Goal: Information Seeking & Learning: Learn about a topic

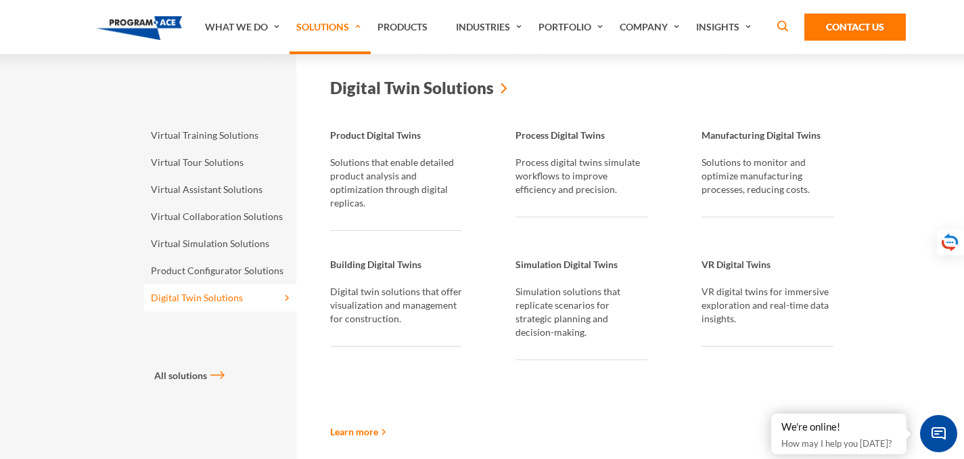
click at [24, 248] on div "Virtual Training Solutions Virtual Tour Solutions Virtual Assistant Solutions" at bounding box center [482, 275] width 964 height 442
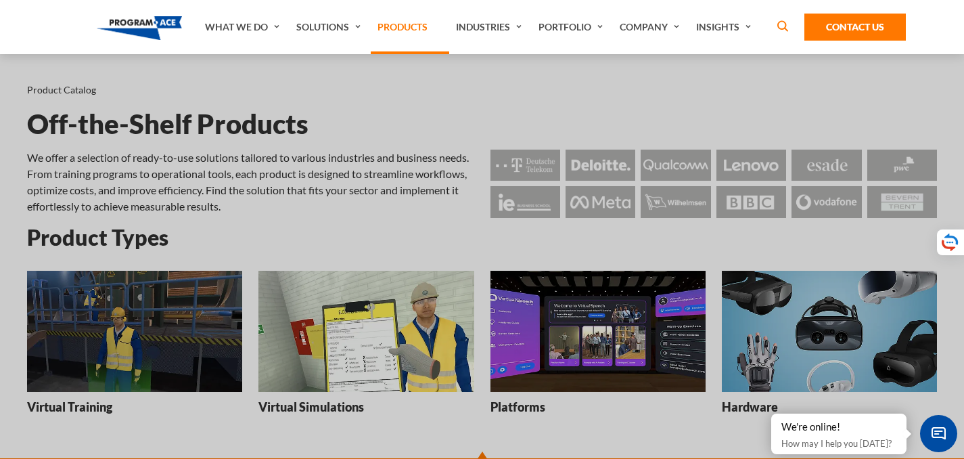
click at [382, 39] on link "Products" at bounding box center [410, 27] width 78 height 54
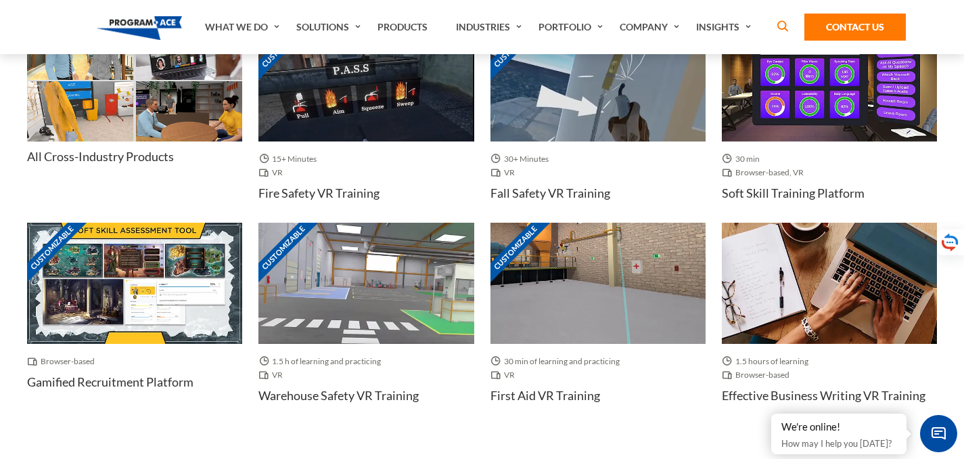
scroll to position [609, 0]
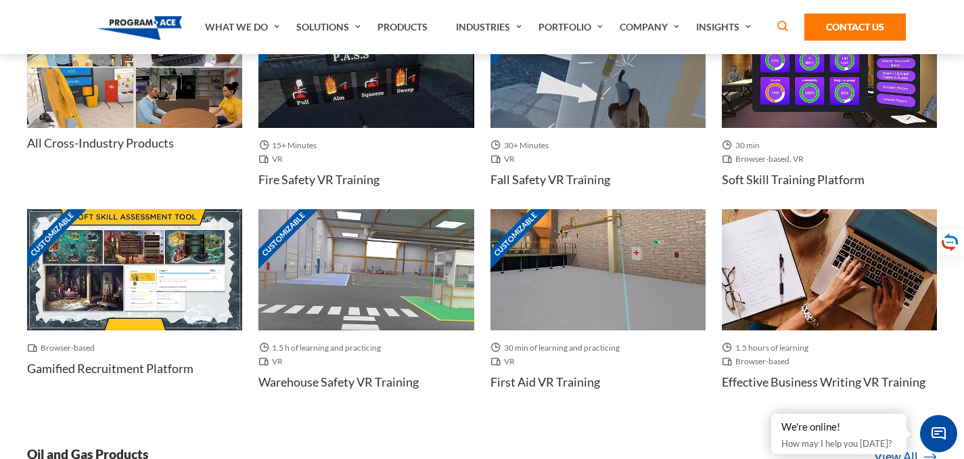
click at [153, 140] on h4 "All Cross-Industry Products" at bounding box center [100, 143] width 147 height 17
